Goal: Find specific page/section: Find specific page/section

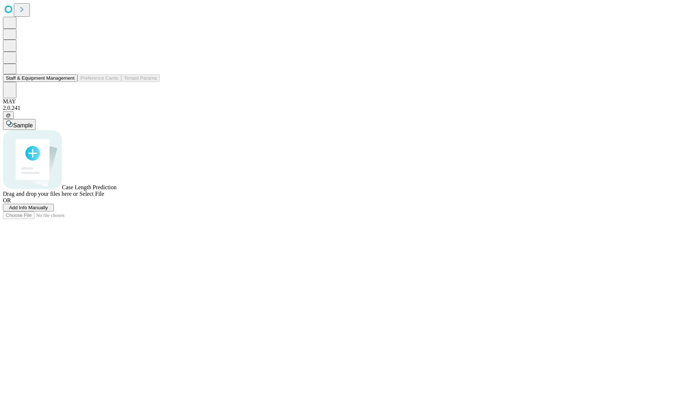
click at [69, 82] on button "Staff & Equipment Management" at bounding box center [40, 78] width 75 height 8
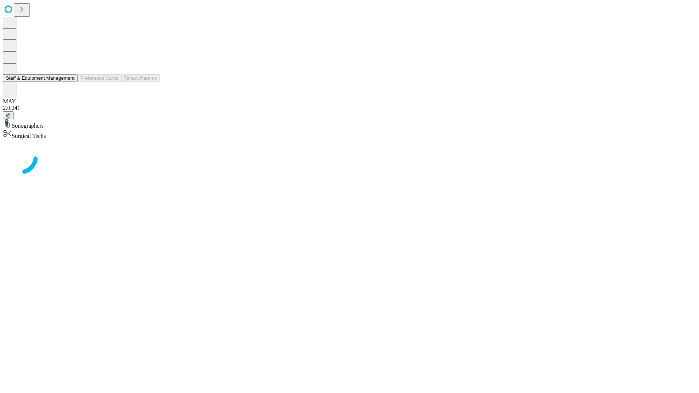
click at [69, 82] on button "Staff & Equipment Management" at bounding box center [40, 78] width 75 height 8
